Goal: Register for event/course

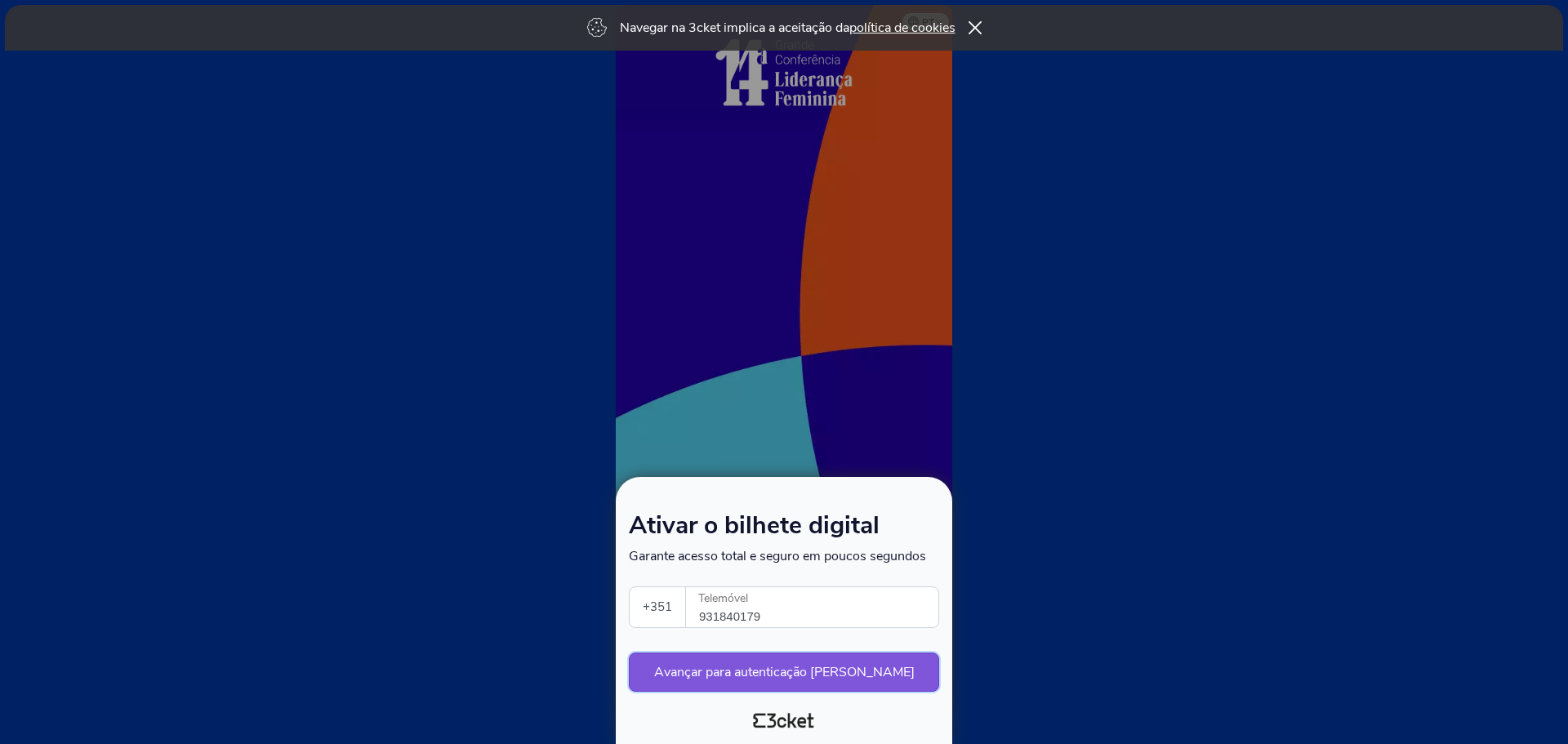
click at [660, 666] on button "Avançar para autenticação [PERSON_NAME]" at bounding box center [784, 672] width 310 height 39
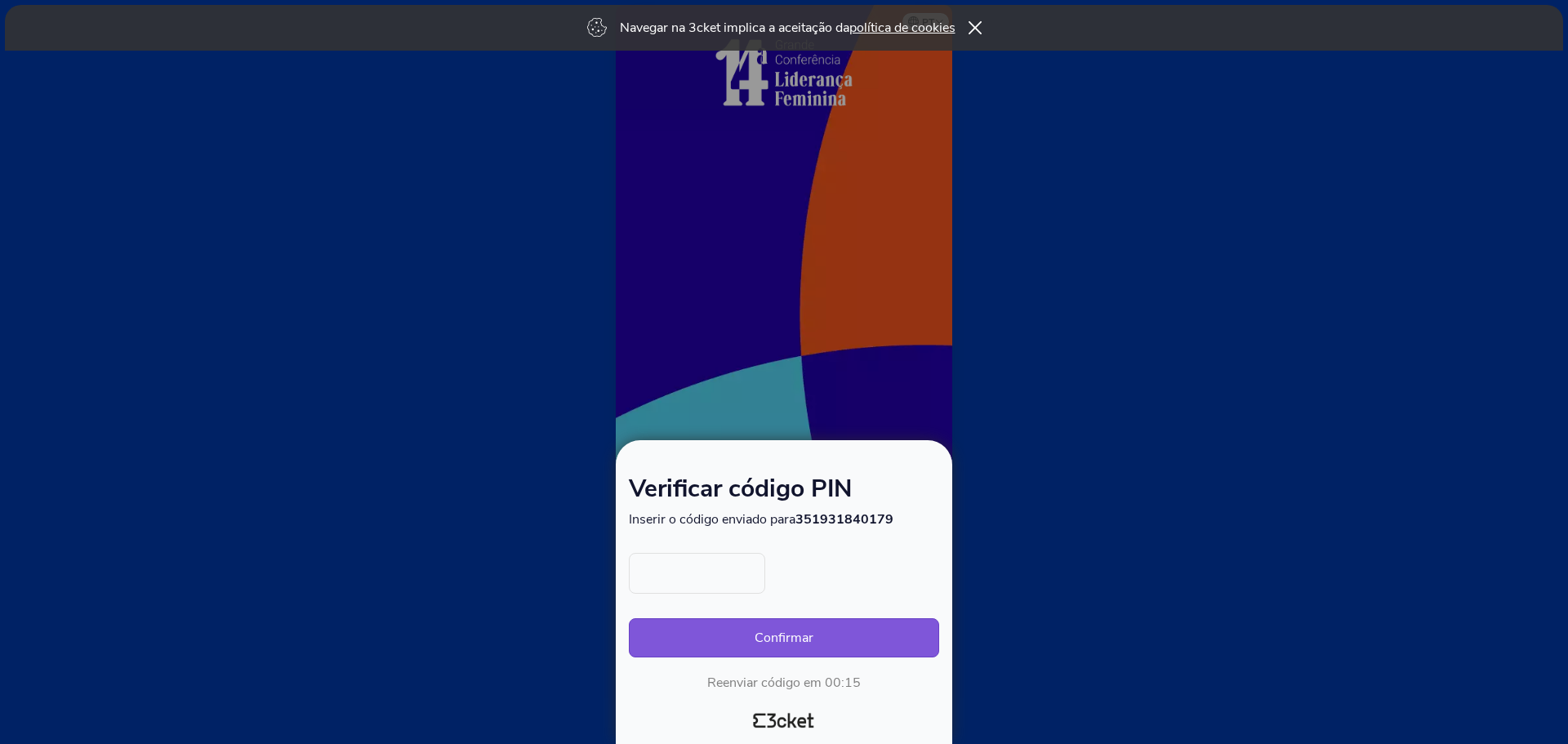
click at [667, 575] on input "text" at bounding box center [697, 573] width 136 height 41
type input "6677"
click at [722, 634] on button "Confirmar" at bounding box center [784, 637] width 310 height 39
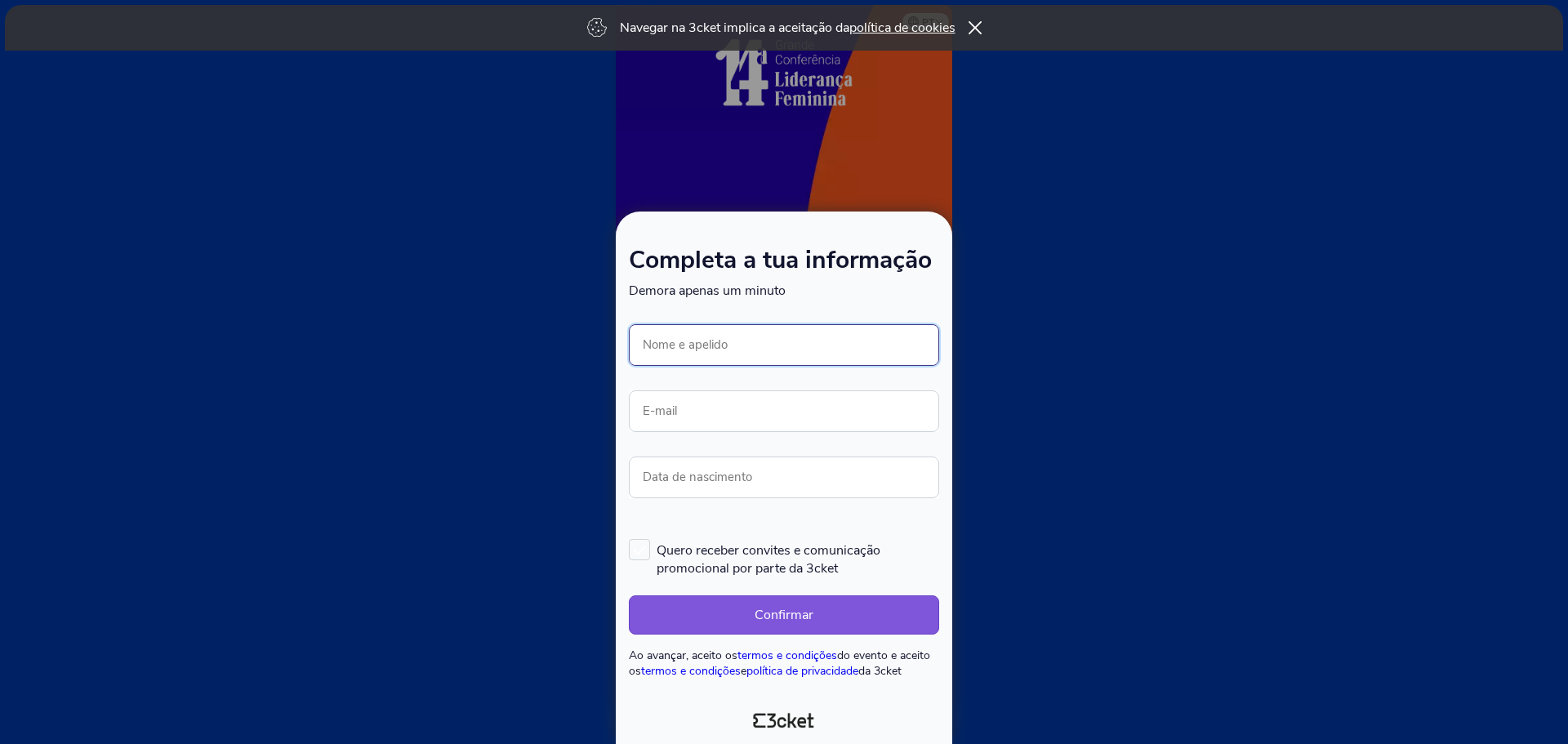
click at [731, 353] on input "Nome e apelido" at bounding box center [784, 345] width 310 height 42
type input "[PERSON_NAME]"
click at [775, 415] on input "E-mail" at bounding box center [784, 411] width 310 height 42
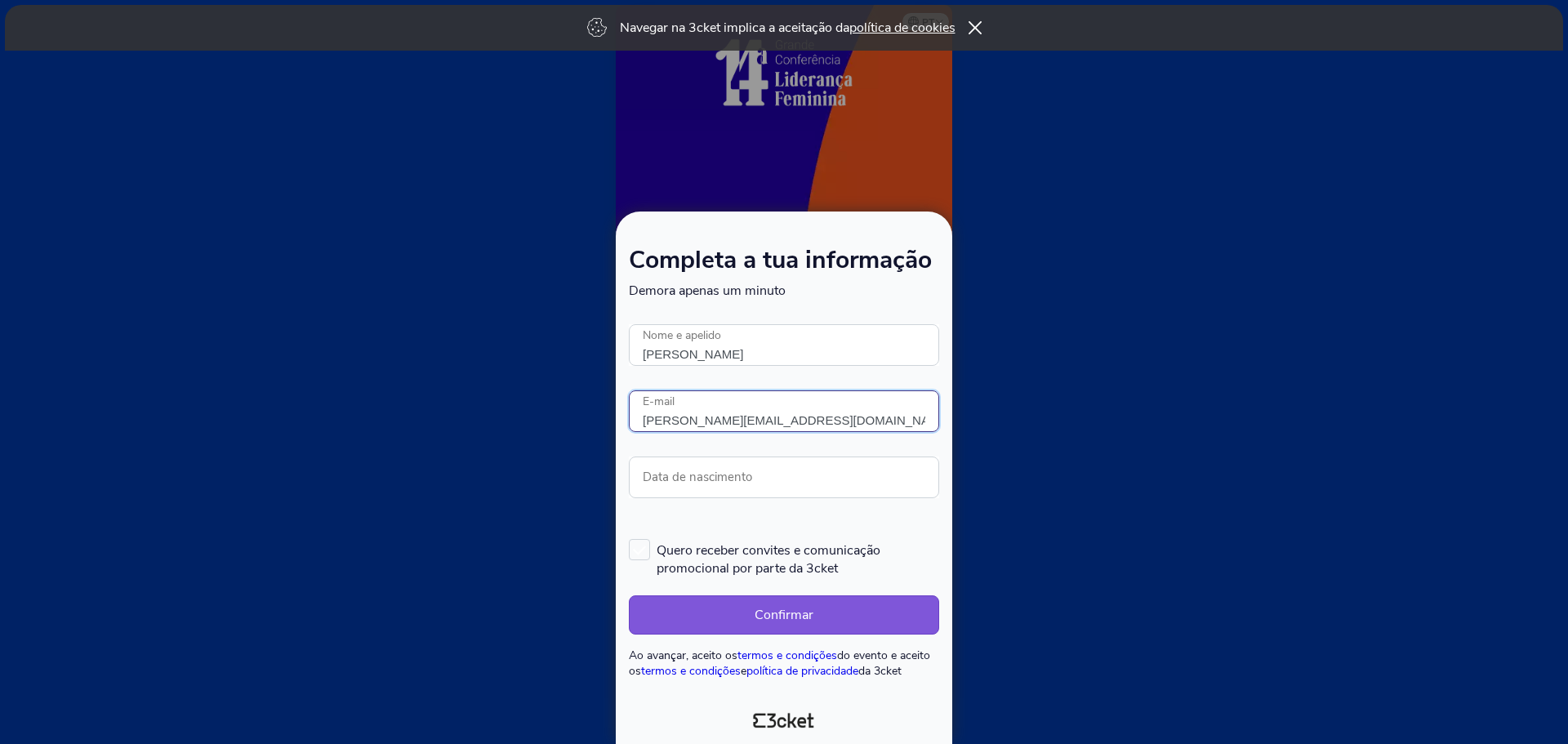
type input "[PERSON_NAME][EMAIL_ADDRESS][DOMAIN_NAME]"
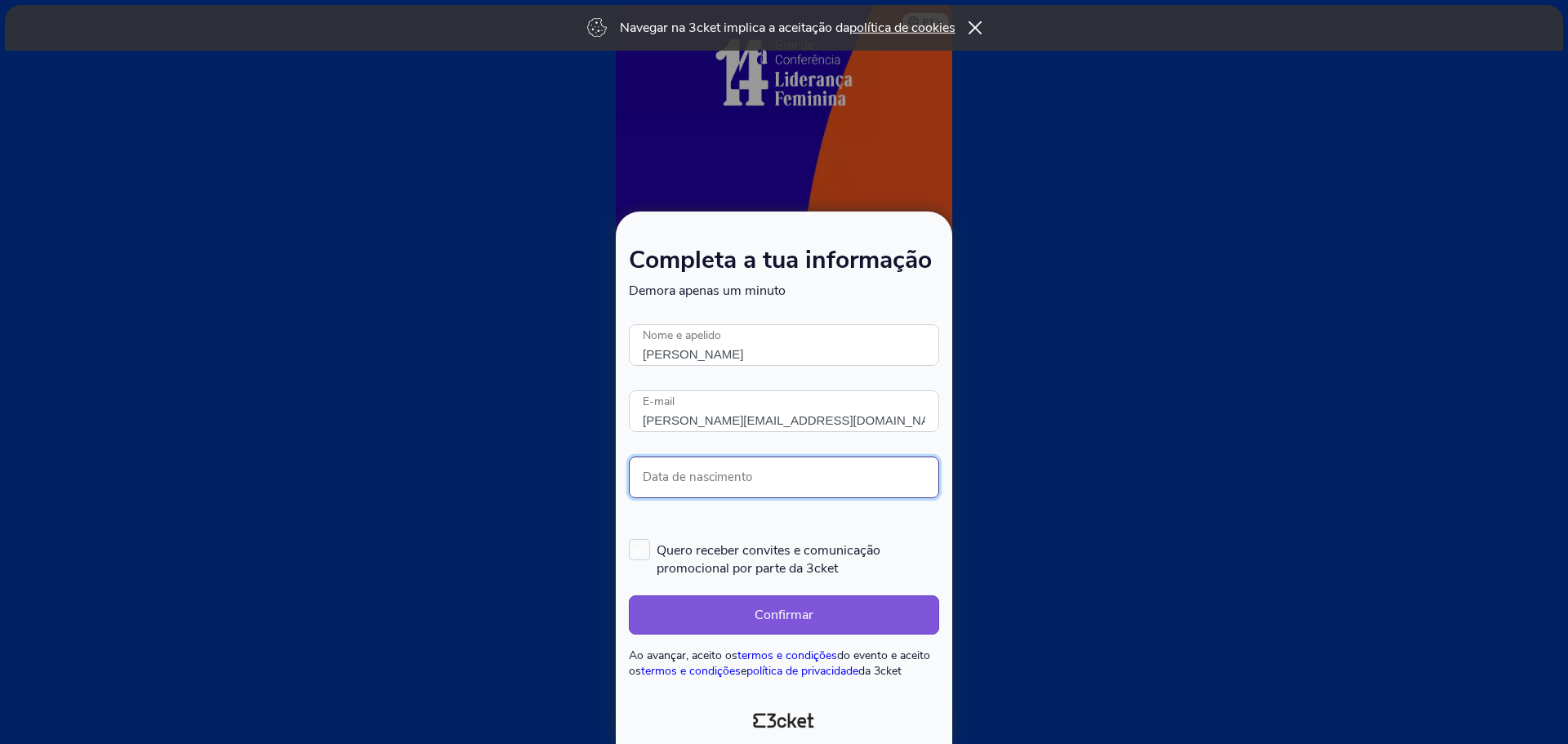
click at [721, 483] on input "Data de nascimento" at bounding box center [784, 478] width 310 height 42
click at [672, 598] on button "Confirmar" at bounding box center [784, 615] width 310 height 39
click at [683, 472] on input "Data de nascimento" at bounding box center [784, 478] width 310 height 42
click at [666, 603] on button "Confirmar" at bounding box center [784, 615] width 310 height 39
click at [760, 486] on input "00/00/0000" at bounding box center [784, 478] width 310 height 42
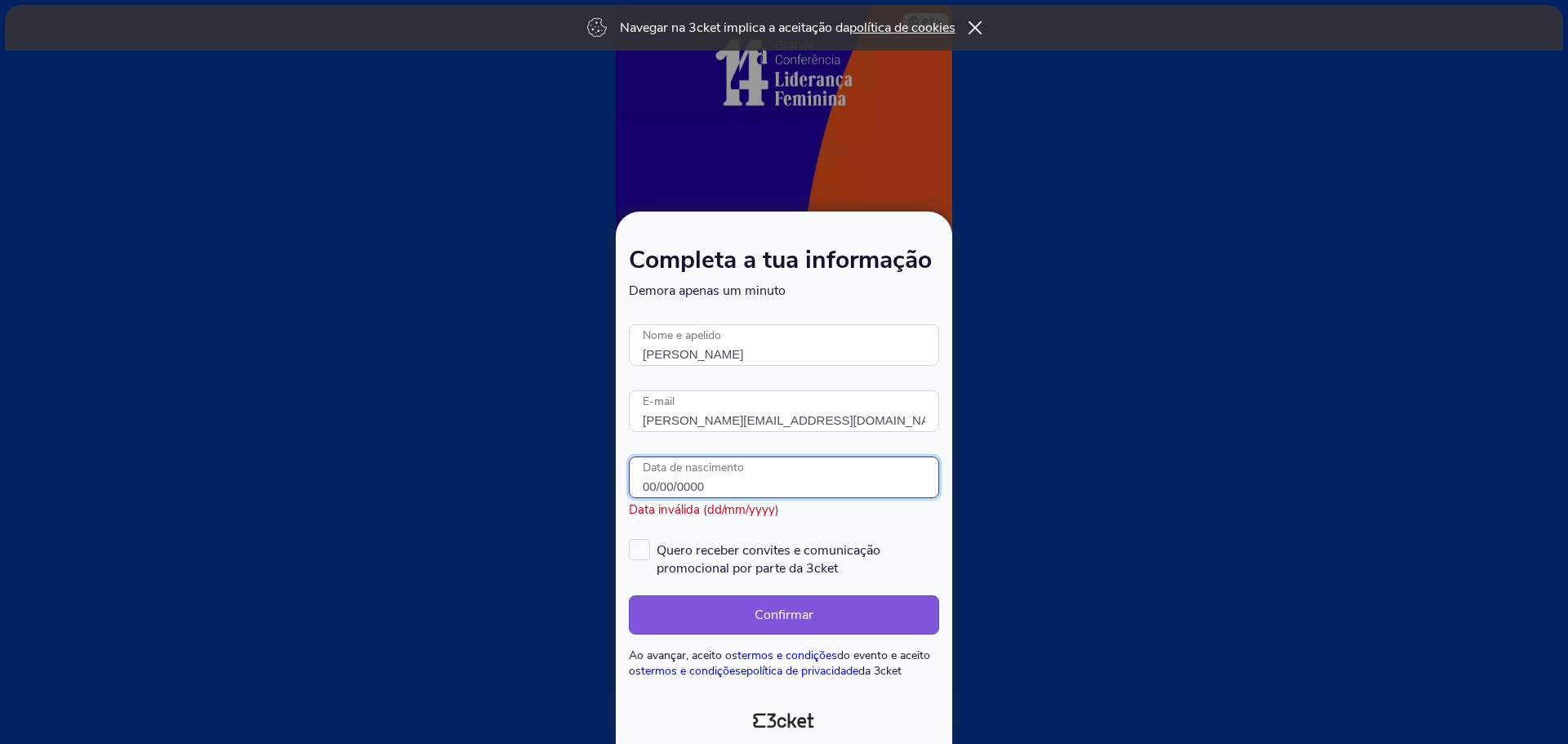
drag, startPoint x: 715, startPoint y: 490, endPoint x: 614, endPoint y: 485, distance: 101.1
click at [614, 485] on div "Completa a tua informação Demora apenas um minuto Ocorreu um erro. Tentar mais …" at bounding box center [784, 372] width 1568 height 744
type input "[DATE]"
click at [766, 618] on button "Confirmar" at bounding box center [784, 615] width 310 height 39
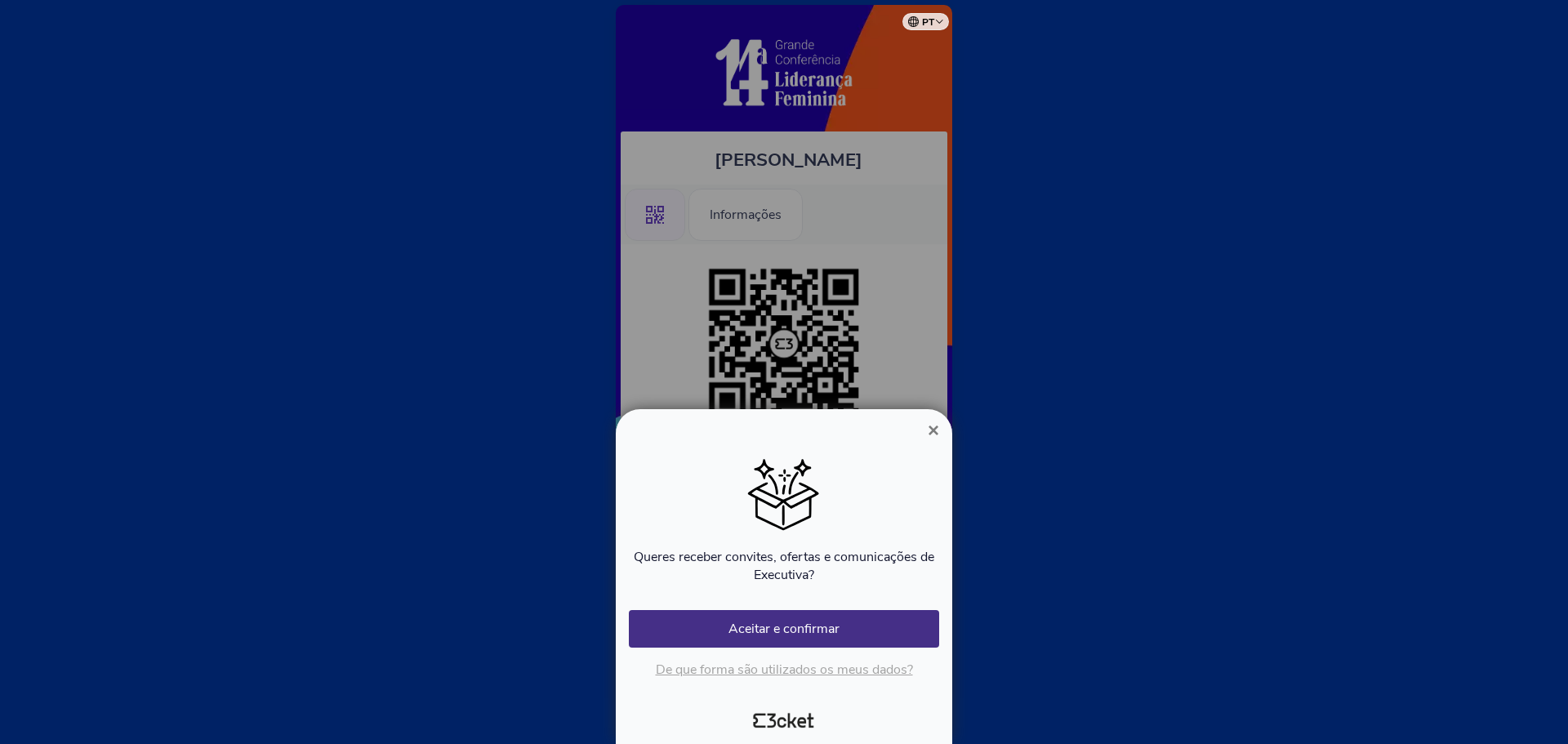
click at [926, 430] on button "×" at bounding box center [933, 431] width 38 height 19
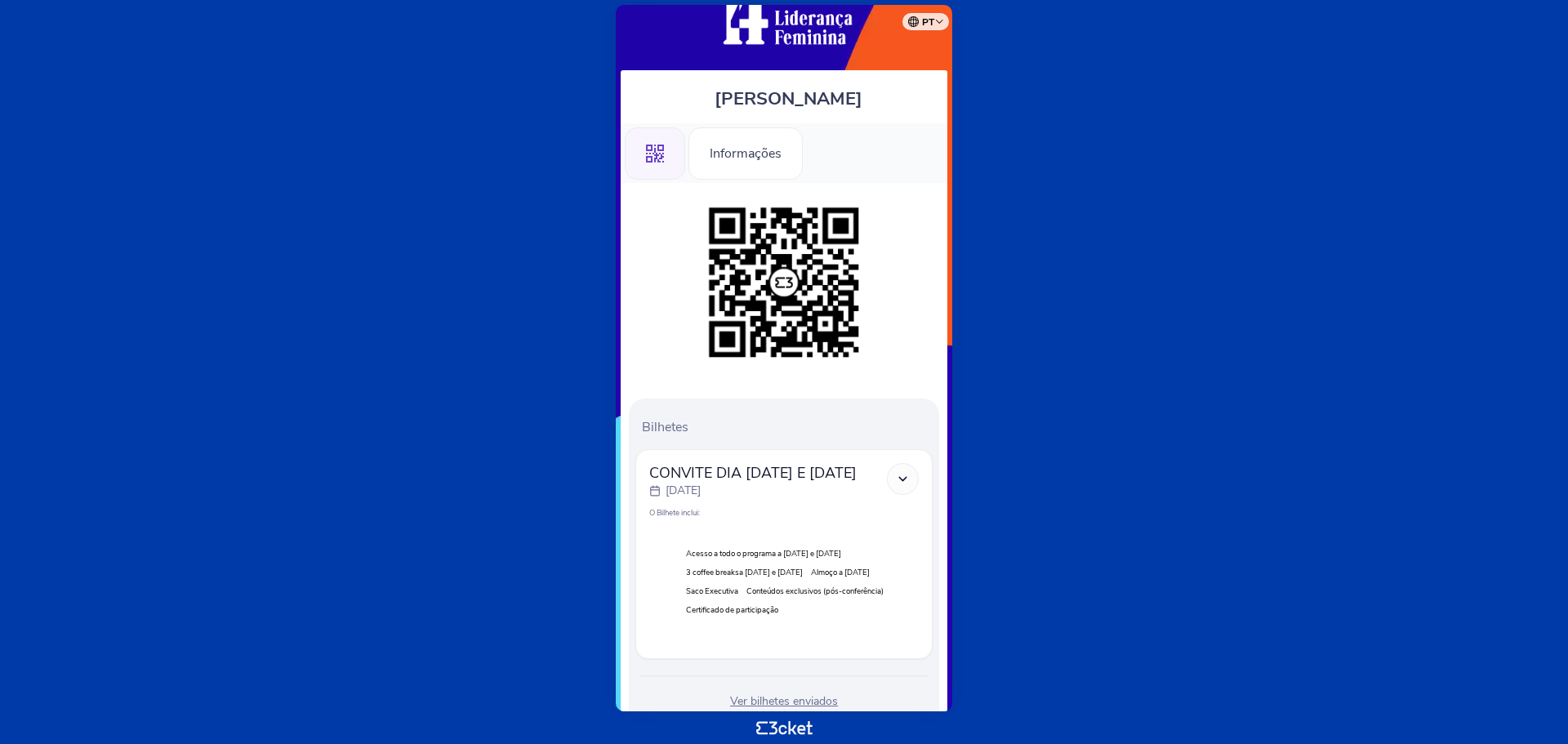
scroll to position [136, 0]
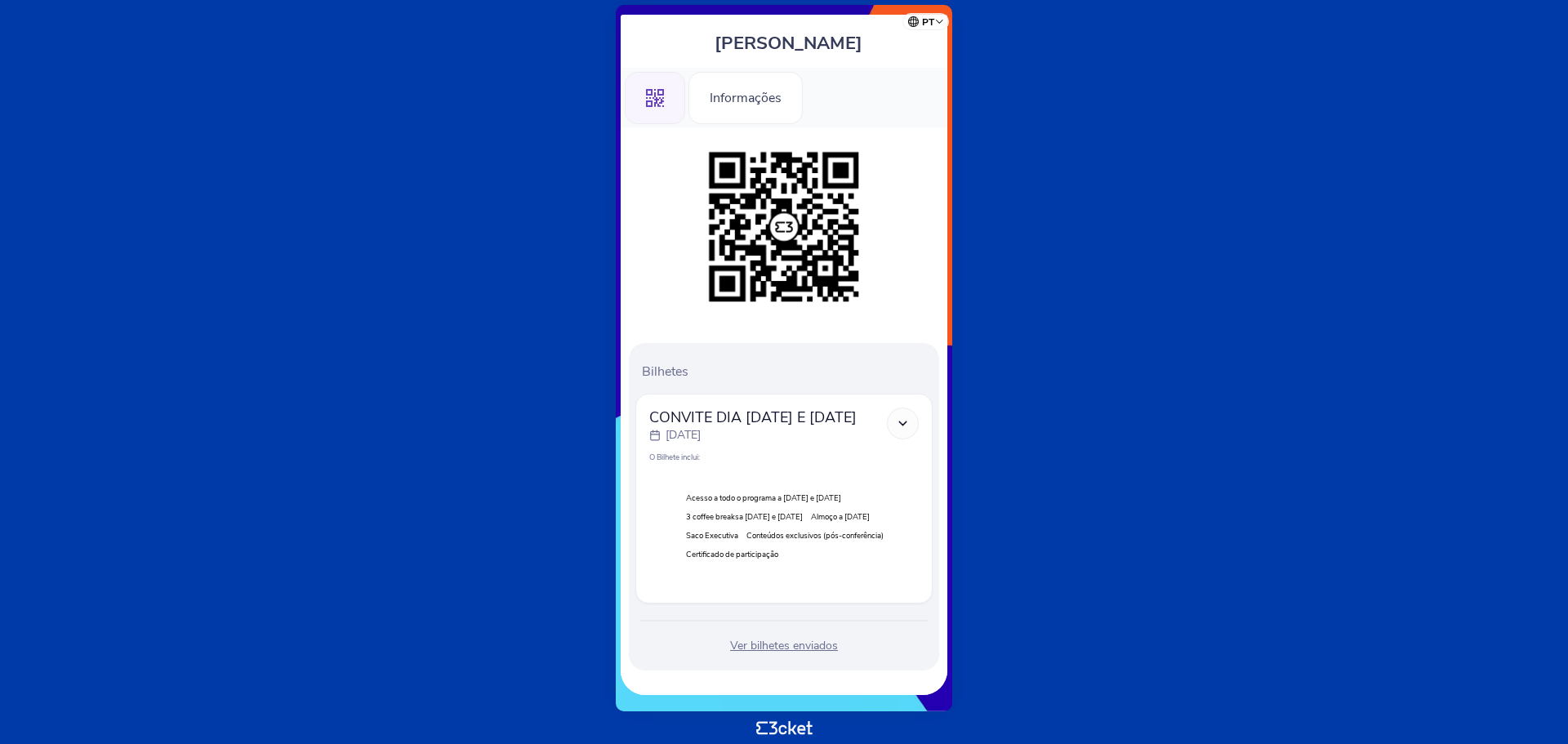
click at [907, 417] on icon at bounding box center [903, 424] width 14 height 14
click at [903, 417] on icon at bounding box center [903, 424] width 14 height 14
